Goal: Communication & Community: Answer question/provide support

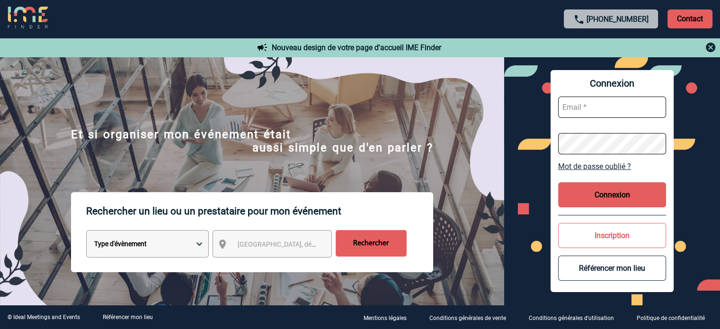
type input "smiladinovic@ime-groupe.com"
click at [628, 195] on button "Connexion" at bounding box center [612, 194] width 108 height 25
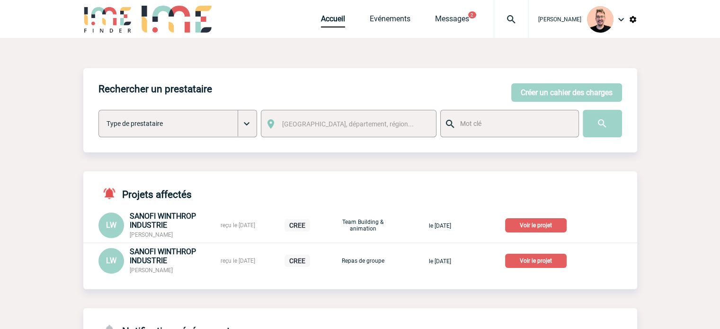
click at [498, 21] on img at bounding box center [511, 19] width 34 height 11
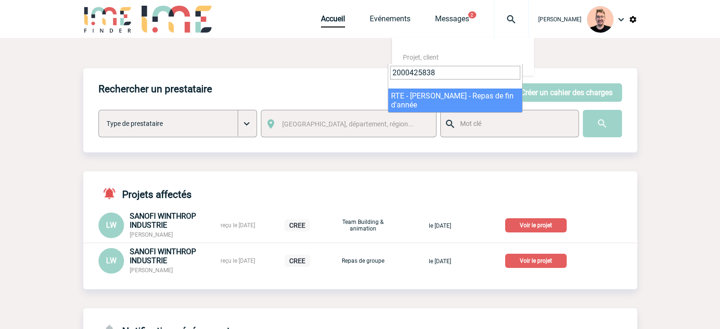
type input "2000425838"
select select "25339"
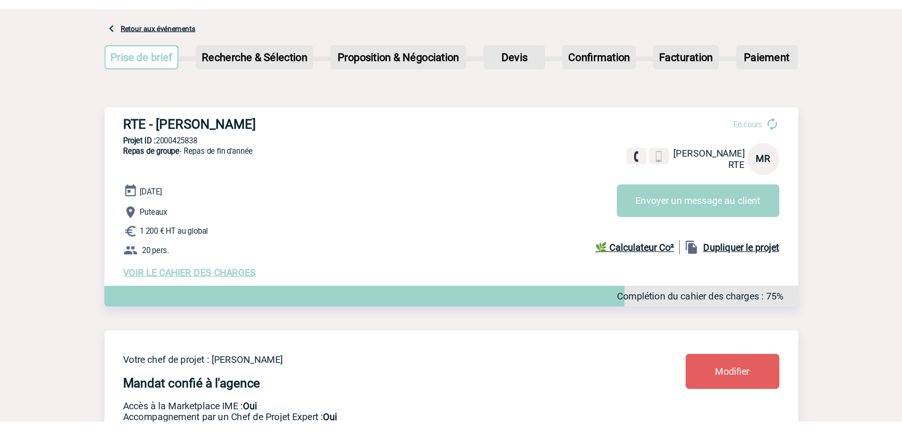
scroll to position [47, 0]
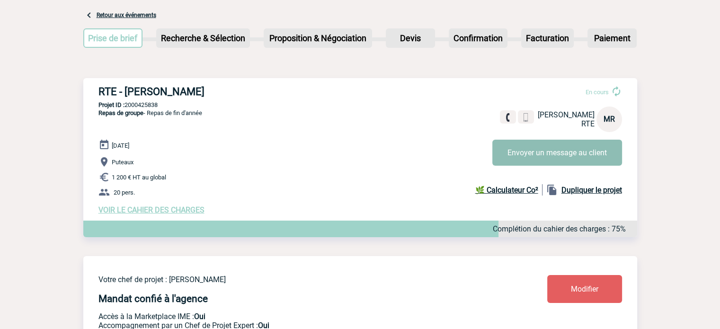
click at [533, 149] on button "Envoyer un message au client" at bounding box center [558, 153] width 130 height 26
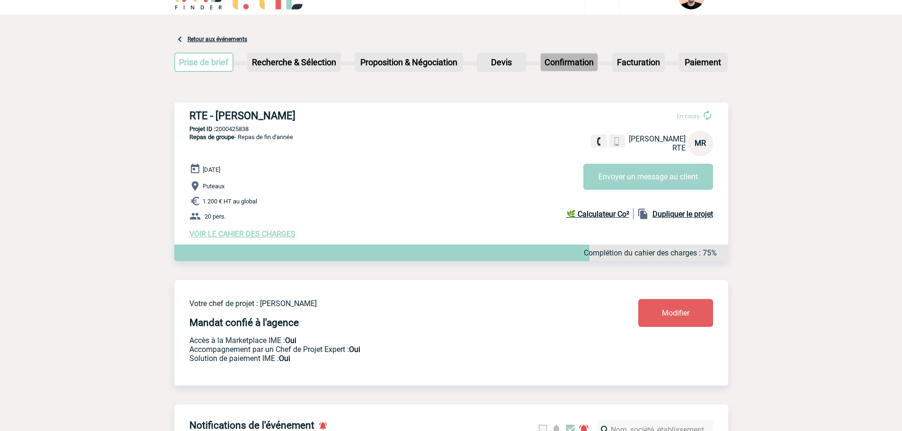
scroll to position [0, 0]
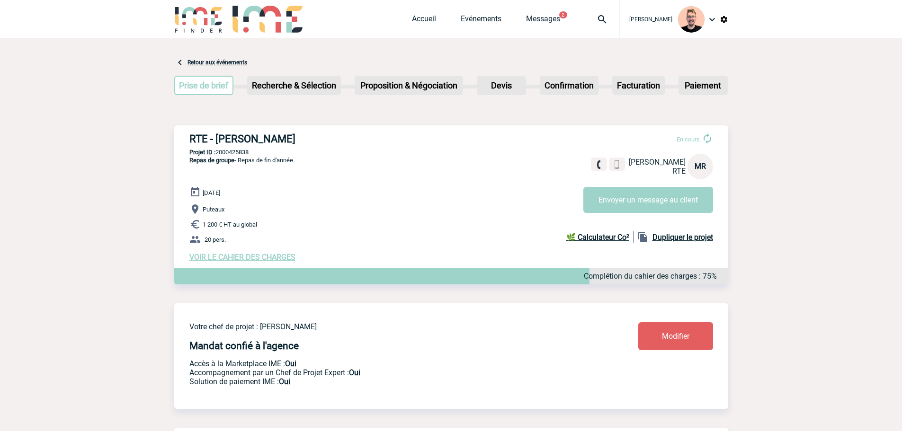
click at [585, 18] on img at bounding box center [602, 19] width 34 height 11
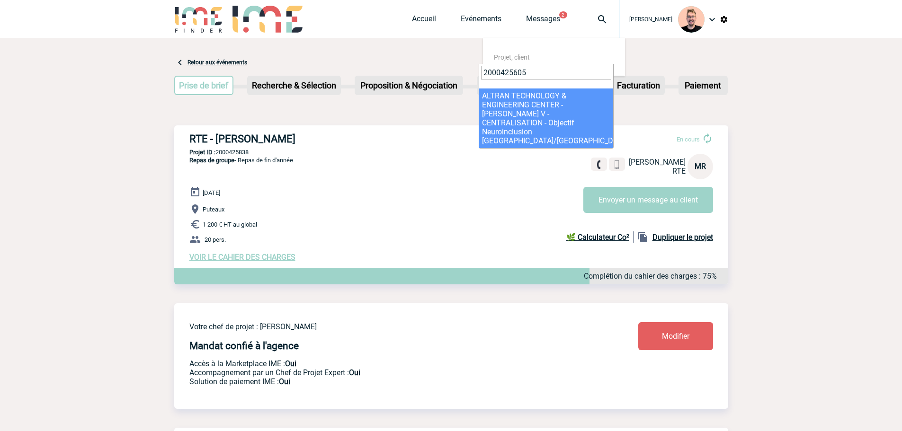
type input "2000425605"
select select "25106"
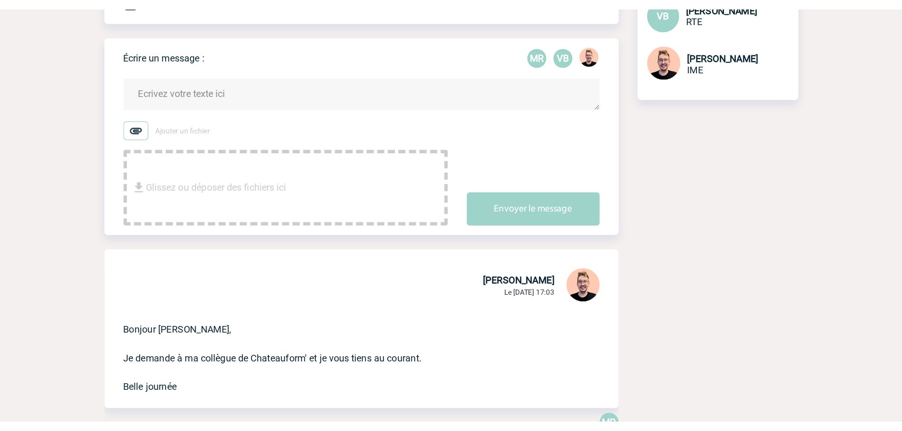
scroll to position [47, 0]
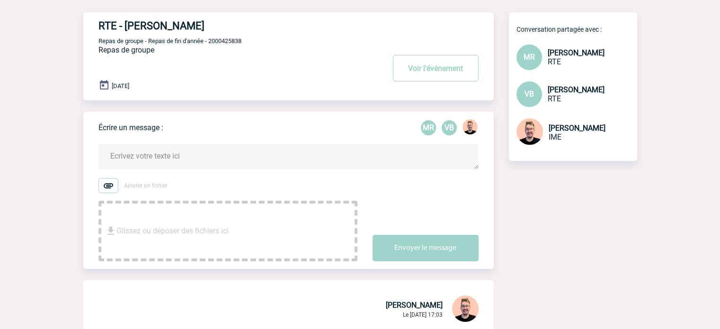
click at [124, 156] on textarea at bounding box center [289, 156] width 380 height 25
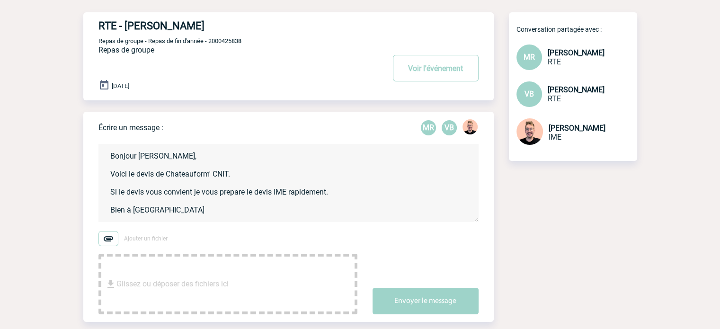
click at [145, 214] on textarea "Bonjour [PERSON_NAME], Voici le devis de Chateauform' CNIT. Si le devis vous co…" at bounding box center [289, 183] width 380 height 78
click at [232, 191] on textarea "Bonjour Marisa, Voici le devis de Chateauform' CNIT. Si le devis vous convient …" at bounding box center [289, 183] width 380 height 78
type textarea "Bonjour Marisa, Voici le devis de Chateauform' CNIT. Si le devis vous convient …"
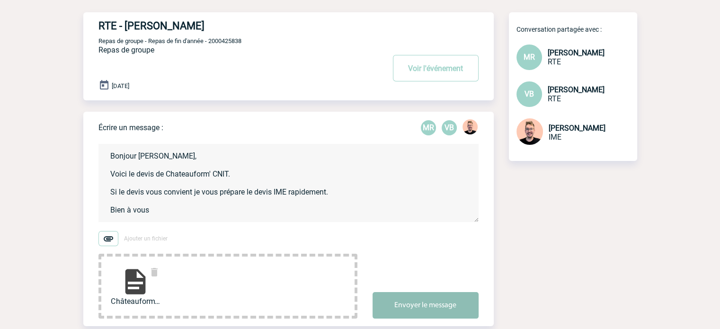
click at [424, 305] on button "Envoyer le message" at bounding box center [426, 305] width 106 height 27
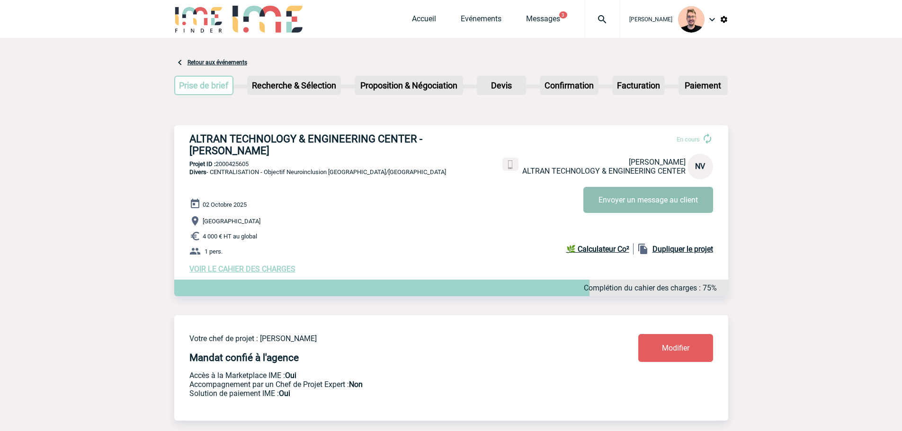
click at [630, 202] on button "Envoyer un message au client" at bounding box center [649, 200] width 130 height 26
